Goal: Navigation & Orientation: Find specific page/section

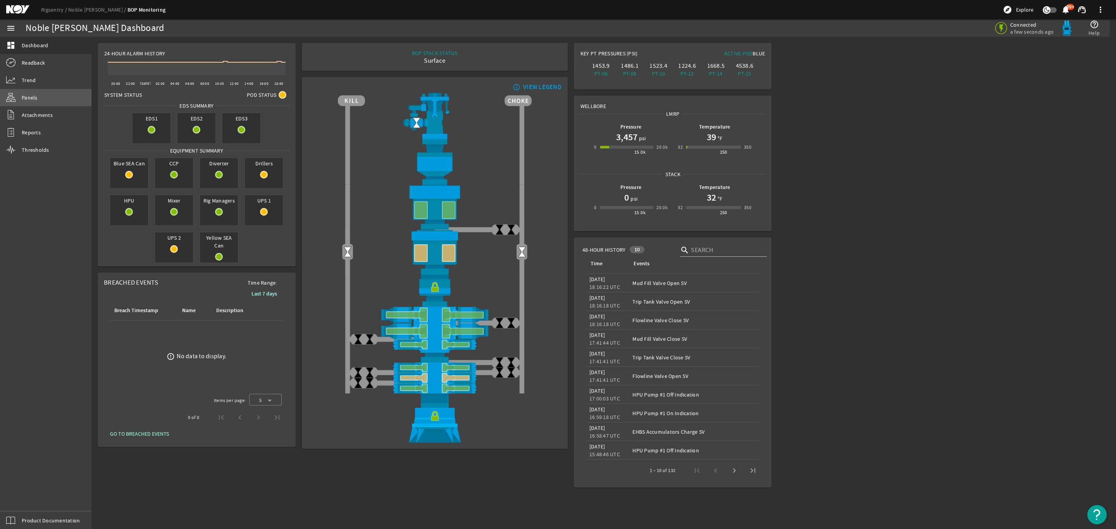
click at [37, 91] on link "Panels" at bounding box center [45, 97] width 91 height 17
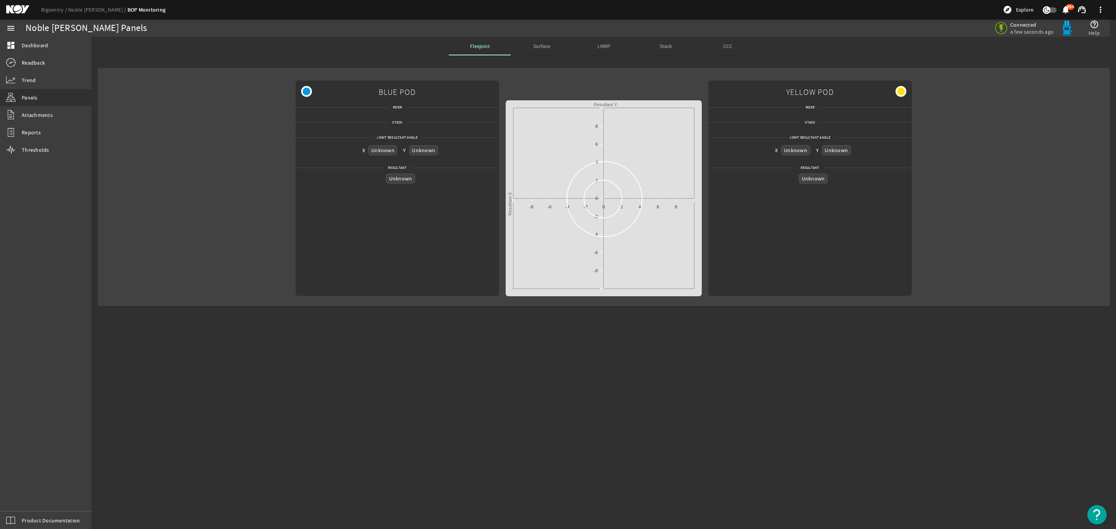
click at [540, 45] on span "Surface" at bounding box center [541, 45] width 17 height 5
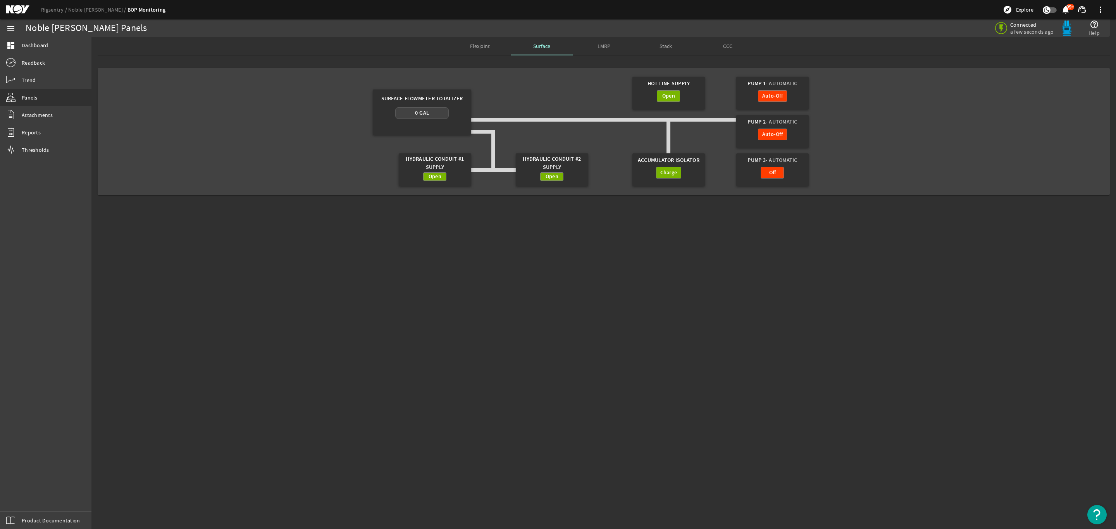
click at [599, 48] on span "LMRP" at bounding box center [603, 45] width 13 height 5
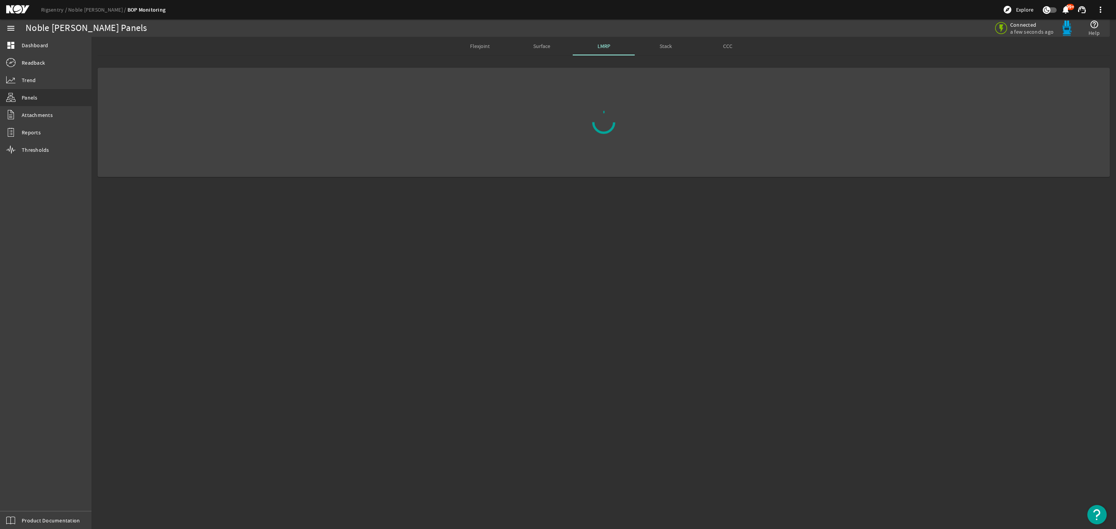
click at [544, 46] on span "Surface" at bounding box center [541, 45] width 17 height 5
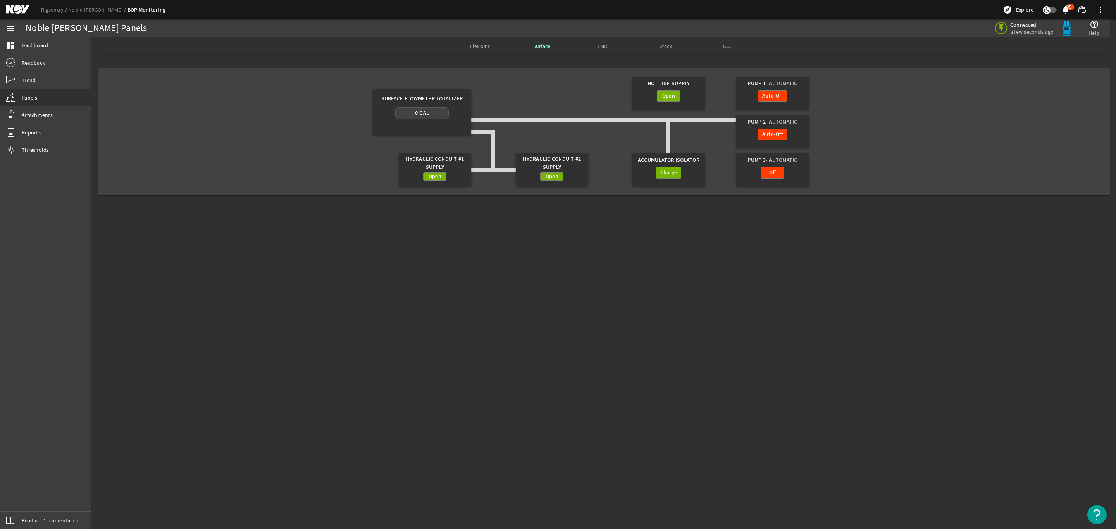
click at [616, 49] on div "LMRP" at bounding box center [604, 46] width 62 height 19
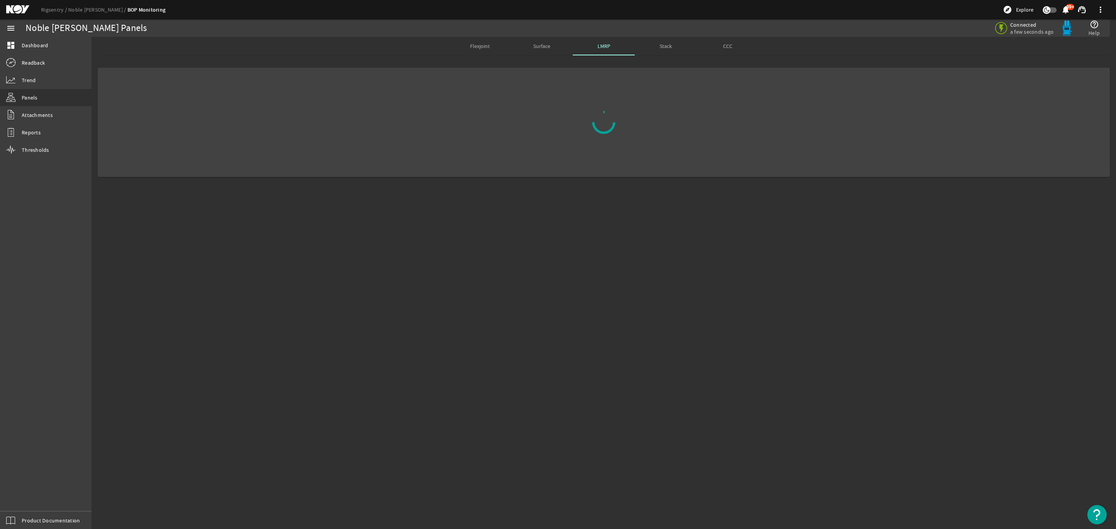
click at [651, 49] on div "Stack" at bounding box center [666, 46] width 62 height 19
click at [734, 50] on div "CCC" at bounding box center [728, 46] width 62 height 19
drag, startPoint x: 543, startPoint y: 46, endPoint x: 538, endPoint y: 48, distance: 5.3
click at [543, 46] on span "Surface" at bounding box center [541, 45] width 17 height 5
